Goal: Task Accomplishment & Management: Use online tool/utility

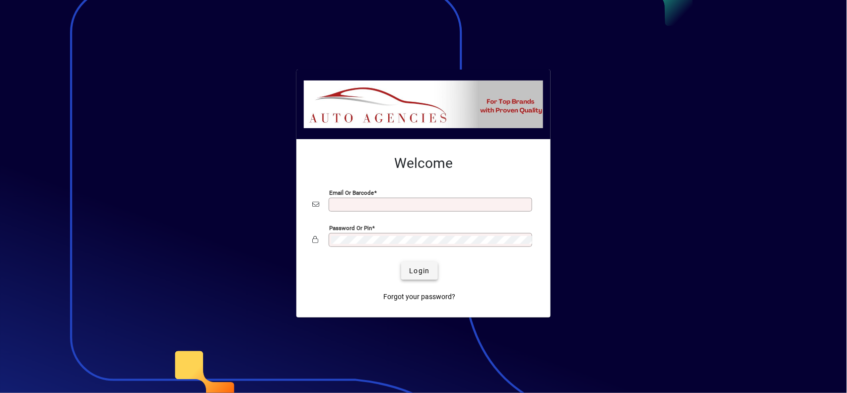
type input "**********"
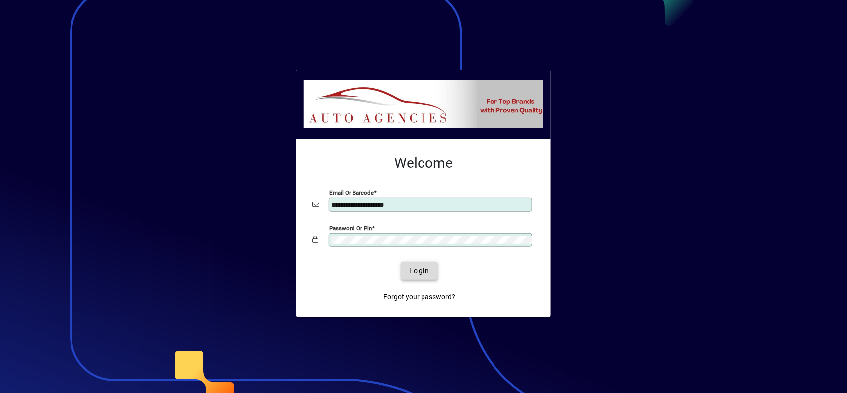
click at [417, 262] on span "submit" at bounding box center [419, 271] width 36 height 24
